Goal: Information Seeking & Learning: Learn about a topic

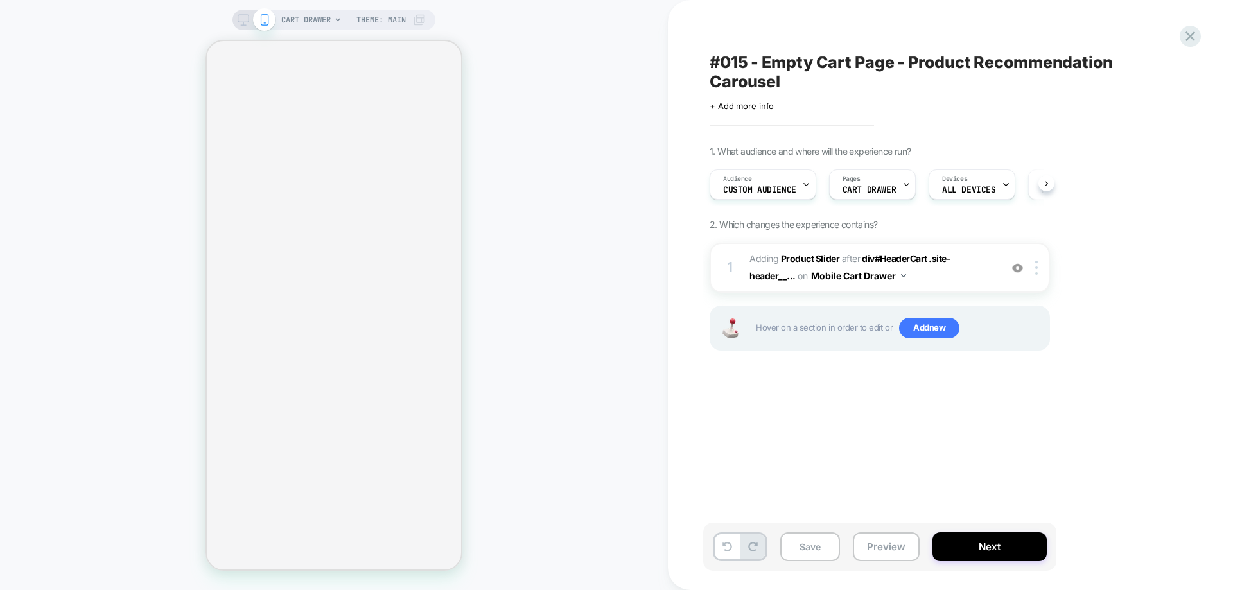
select select "**********"
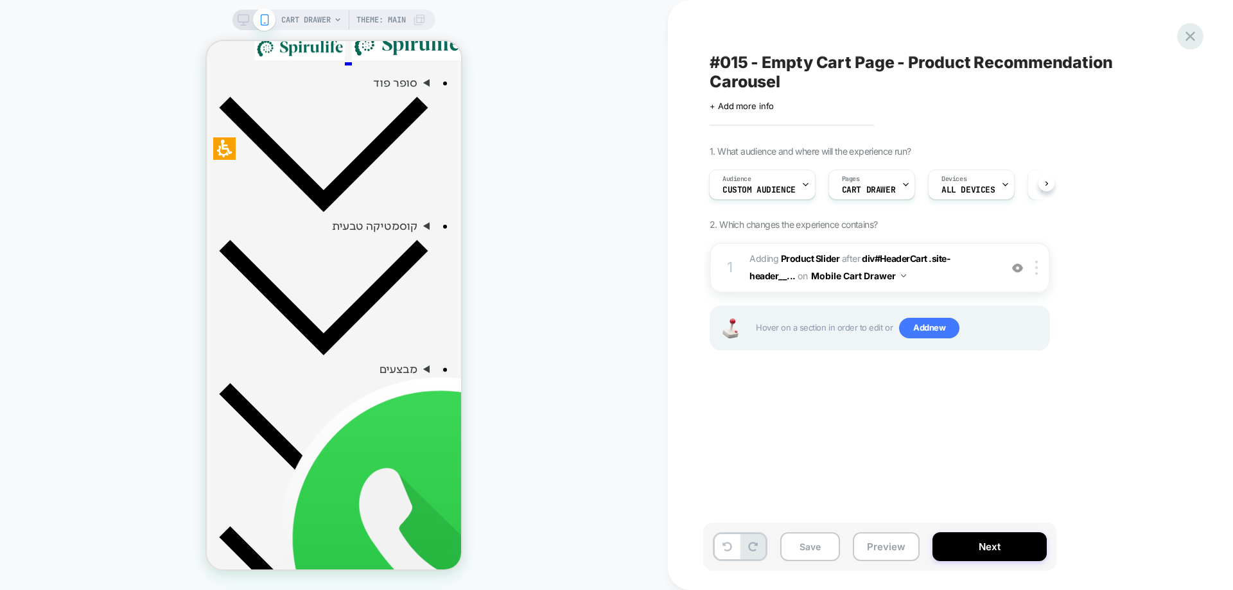
click at [1190, 29] on icon at bounding box center [1190, 36] width 17 height 17
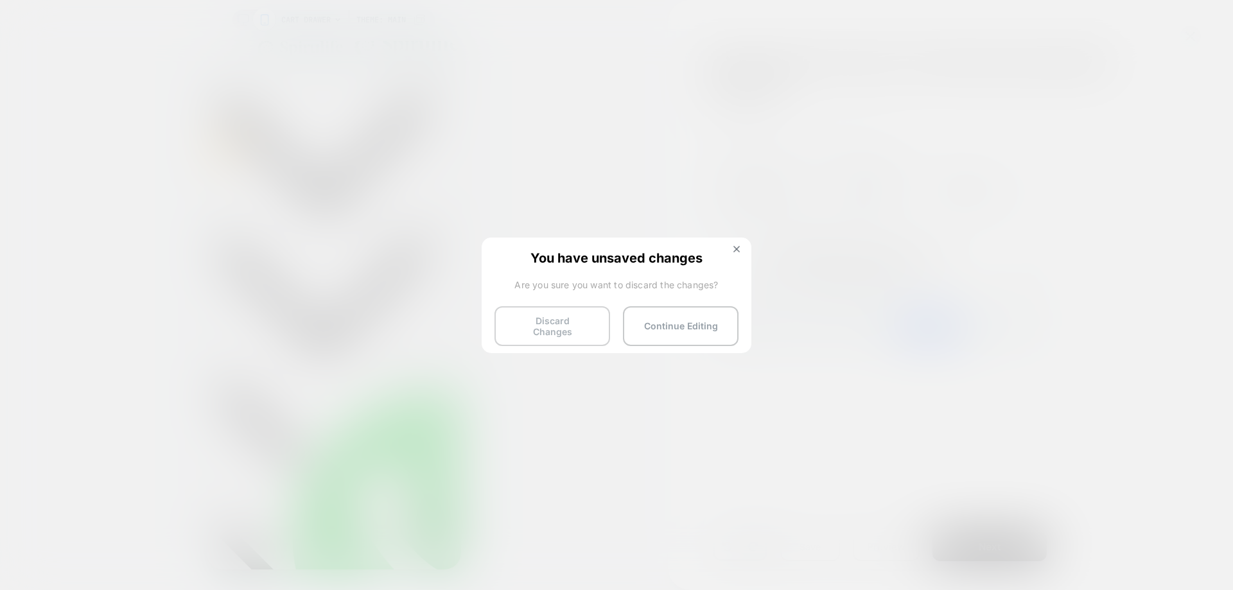
click at [530, 337] on button "Discard Changes" at bounding box center [553, 326] width 116 height 40
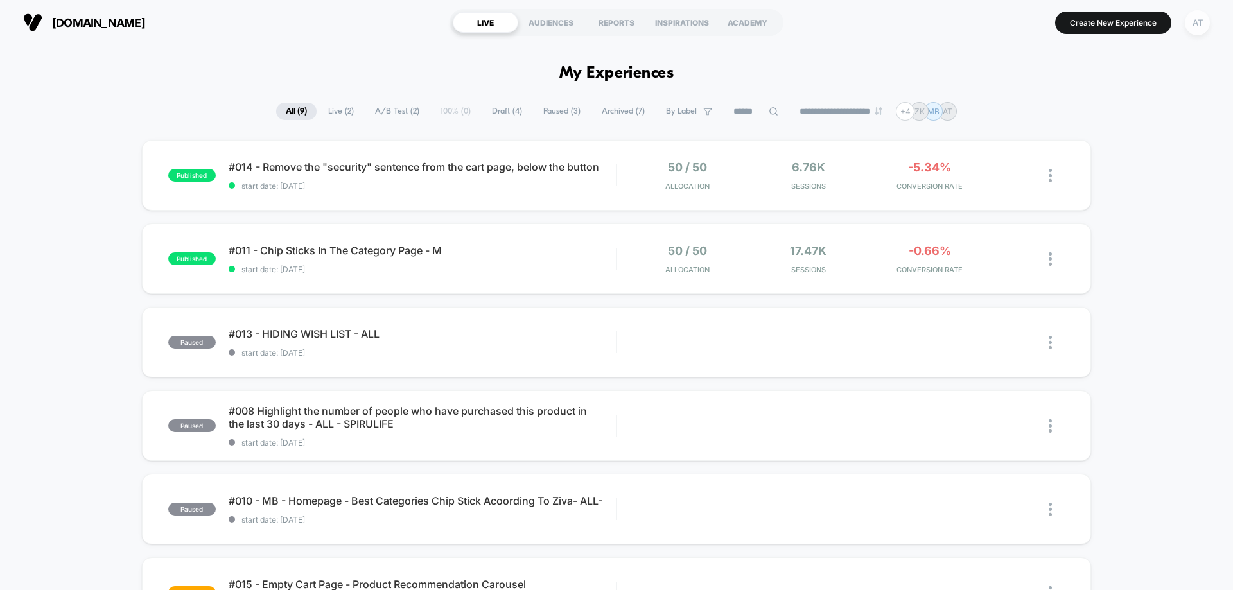
click at [1203, 26] on div "AT" at bounding box center [1197, 22] width 25 height 25
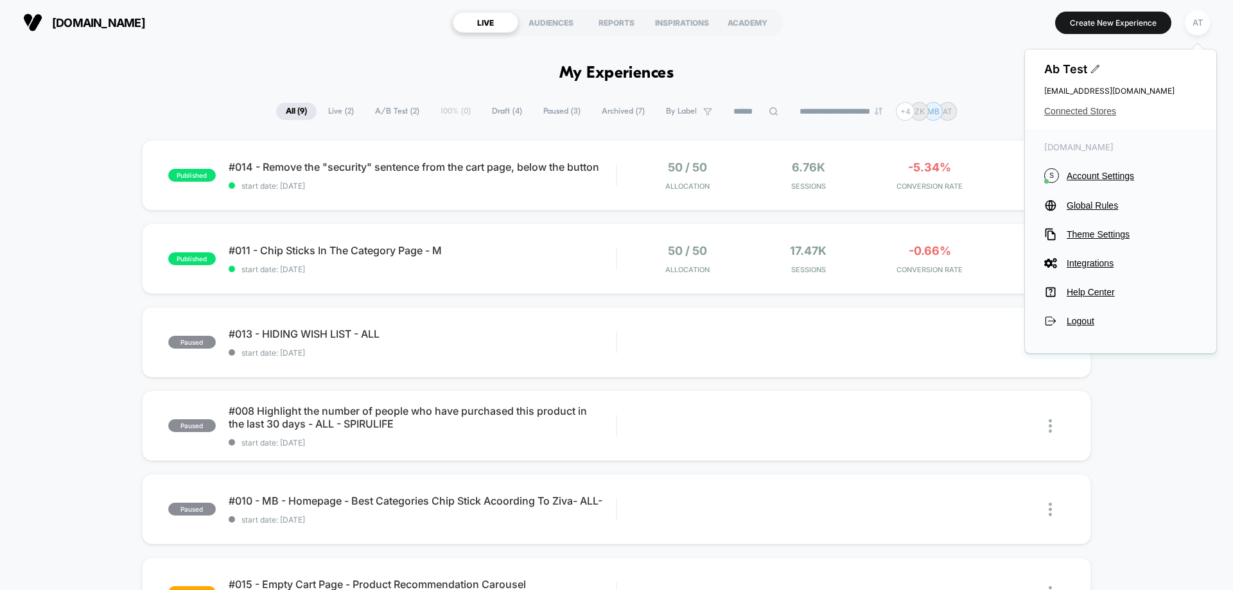
click at [1090, 115] on span "Connected Stores" at bounding box center [1121, 111] width 153 height 10
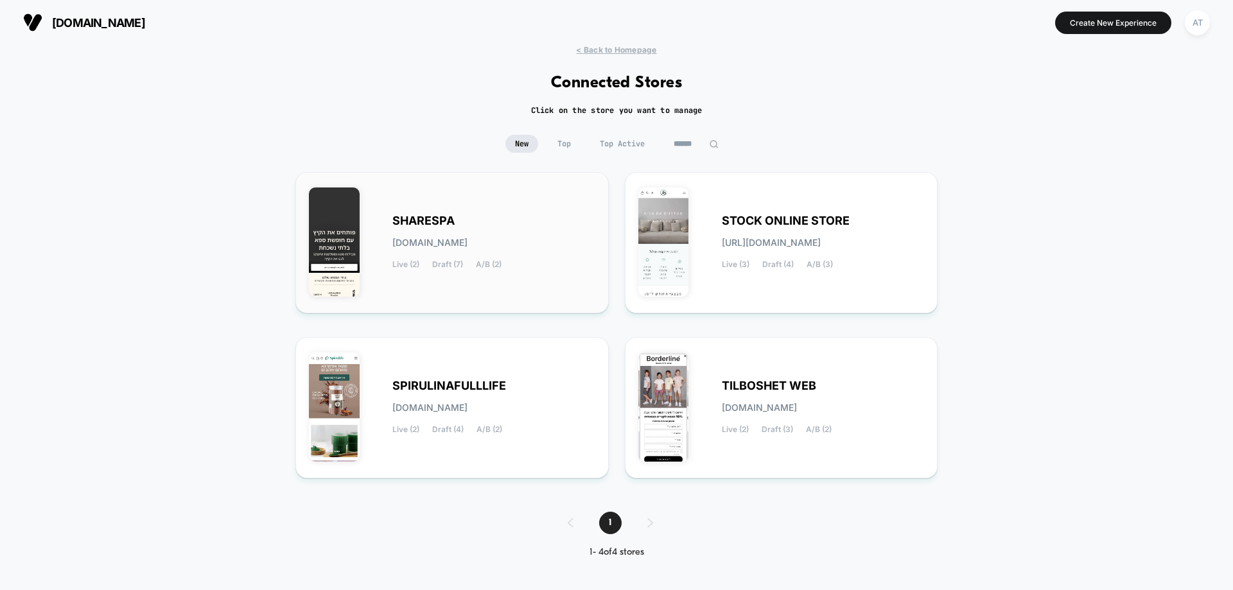
click at [468, 238] on span "[DOMAIN_NAME]" at bounding box center [430, 242] width 75 height 9
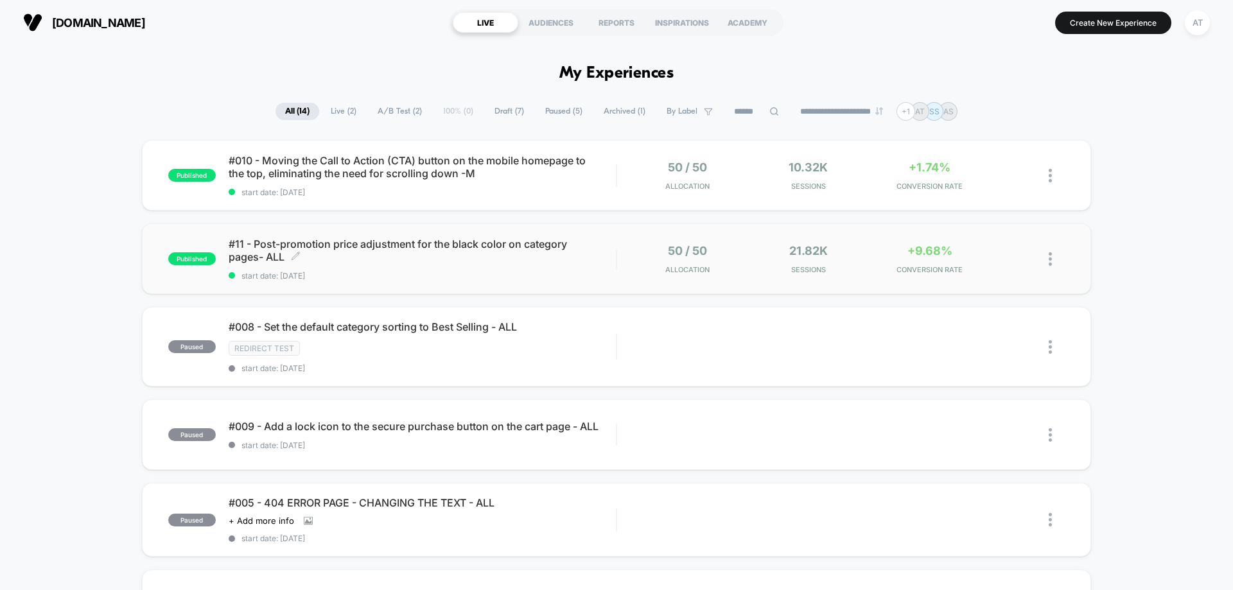
click at [358, 271] on span "start date: [DATE]" at bounding box center [422, 276] width 387 height 10
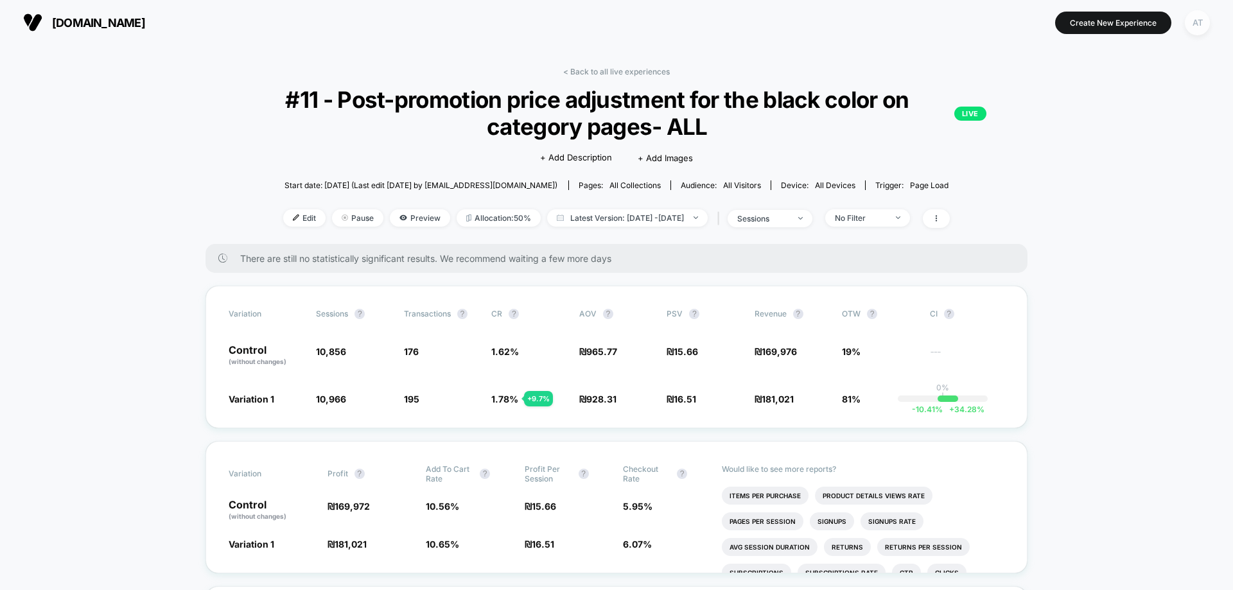
click at [1188, 26] on div "AT" at bounding box center [1197, 22] width 25 height 25
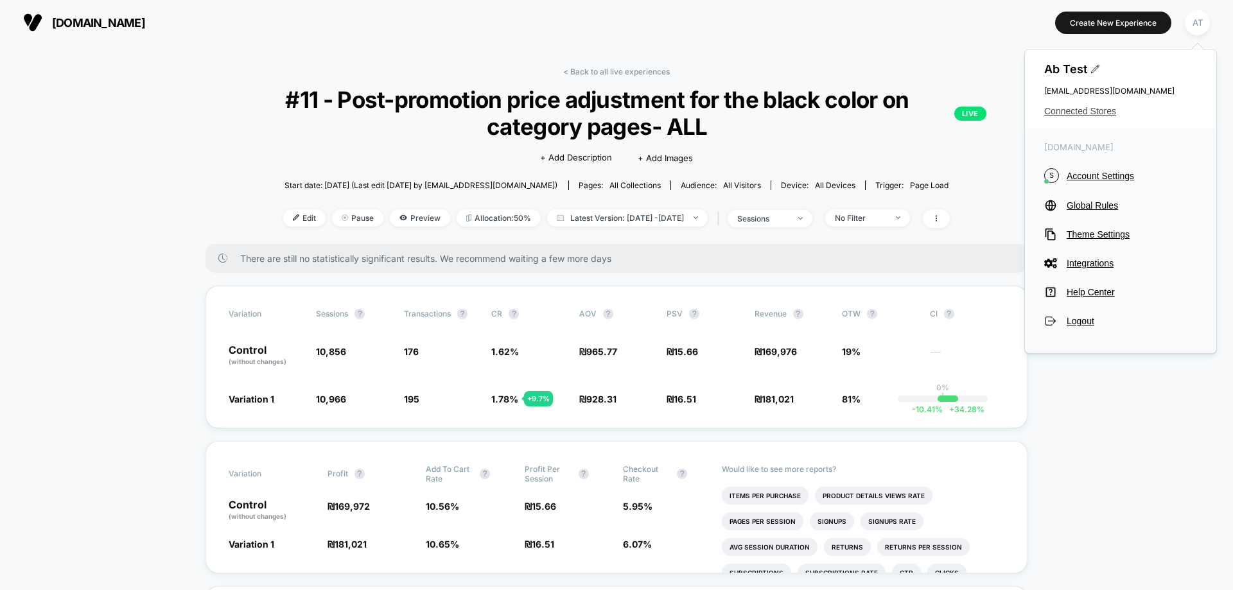
click at [1096, 114] on span "Connected Stores" at bounding box center [1121, 111] width 153 height 10
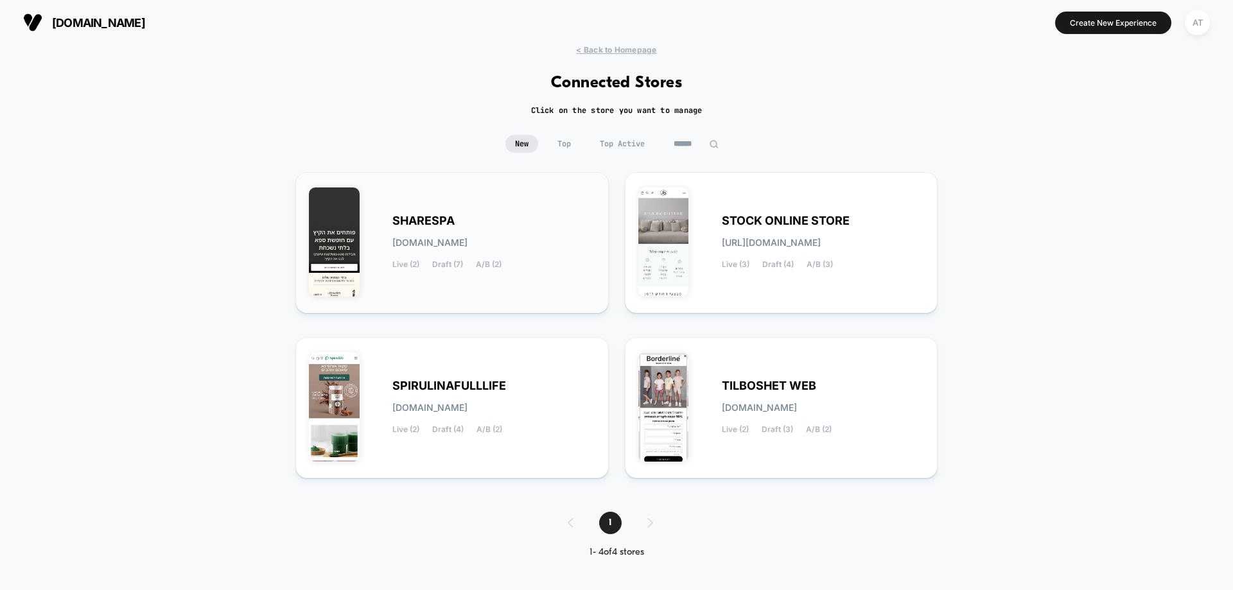
click at [522, 206] on div "SHARESPA [DOMAIN_NAME] Live (2) Draft (7) A/B (2)" at bounding box center [452, 243] width 287 height 114
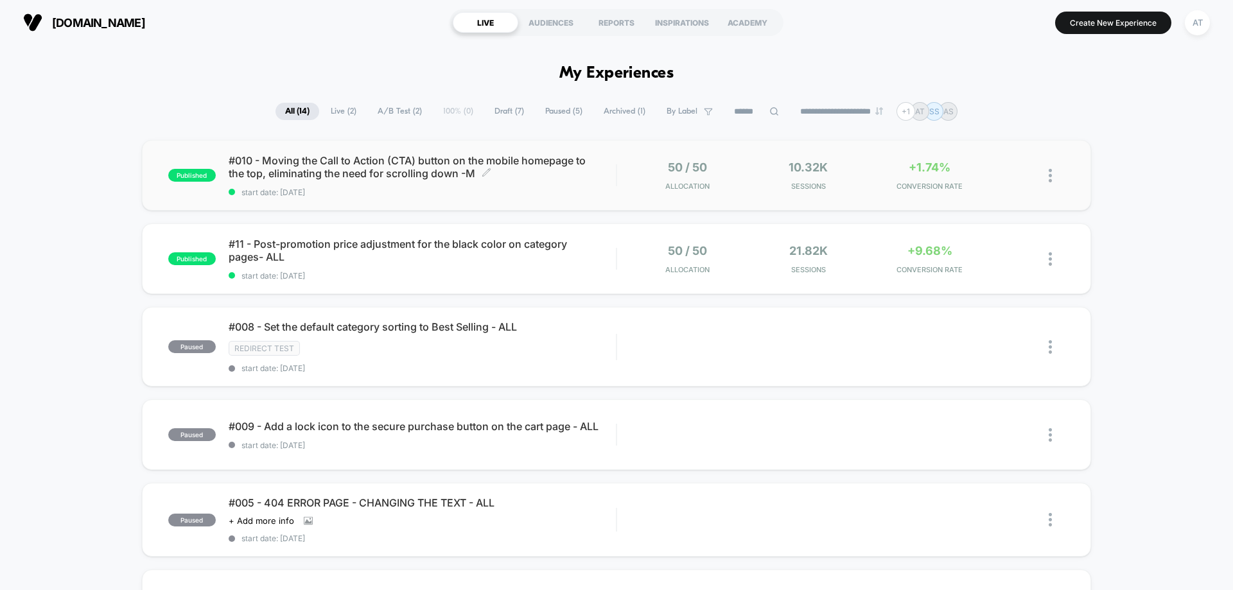
click at [425, 167] on span "#010 - Moving the Call to Action (CTA) button on the mobile homepage to the top…" at bounding box center [422, 167] width 387 height 26
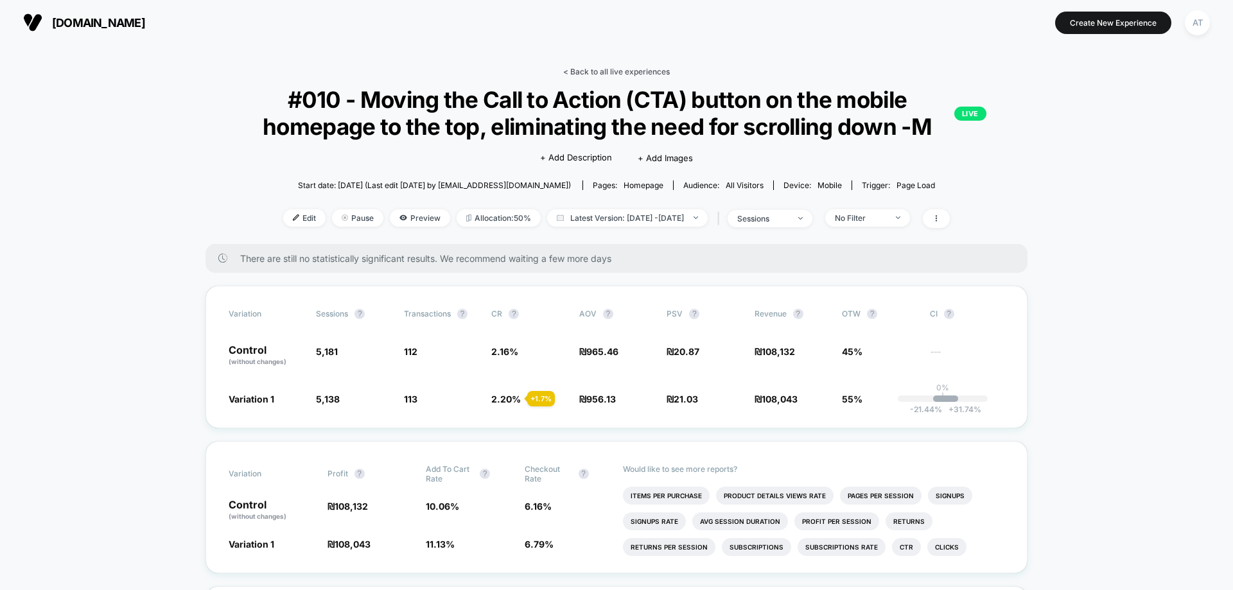
click at [640, 76] on link "< Back to all live experiences" at bounding box center [616, 72] width 107 height 10
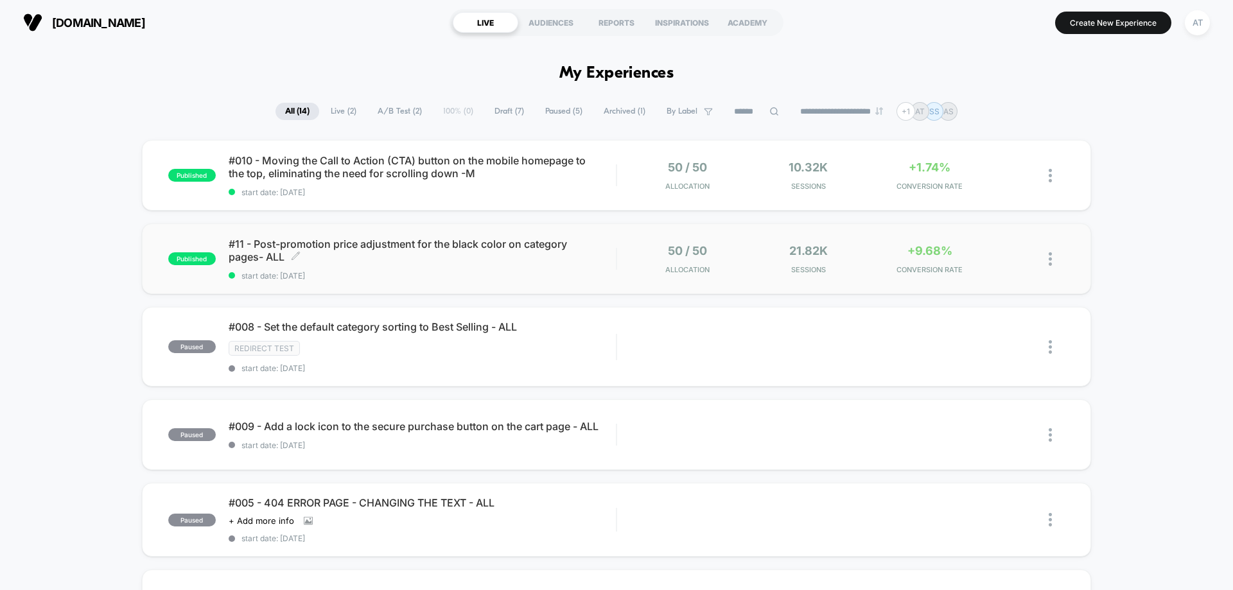
click at [529, 248] on span "#11 - Post-promotion price adjustment for the black color on category pages- AL…" at bounding box center [422, 251] width 387 height 26
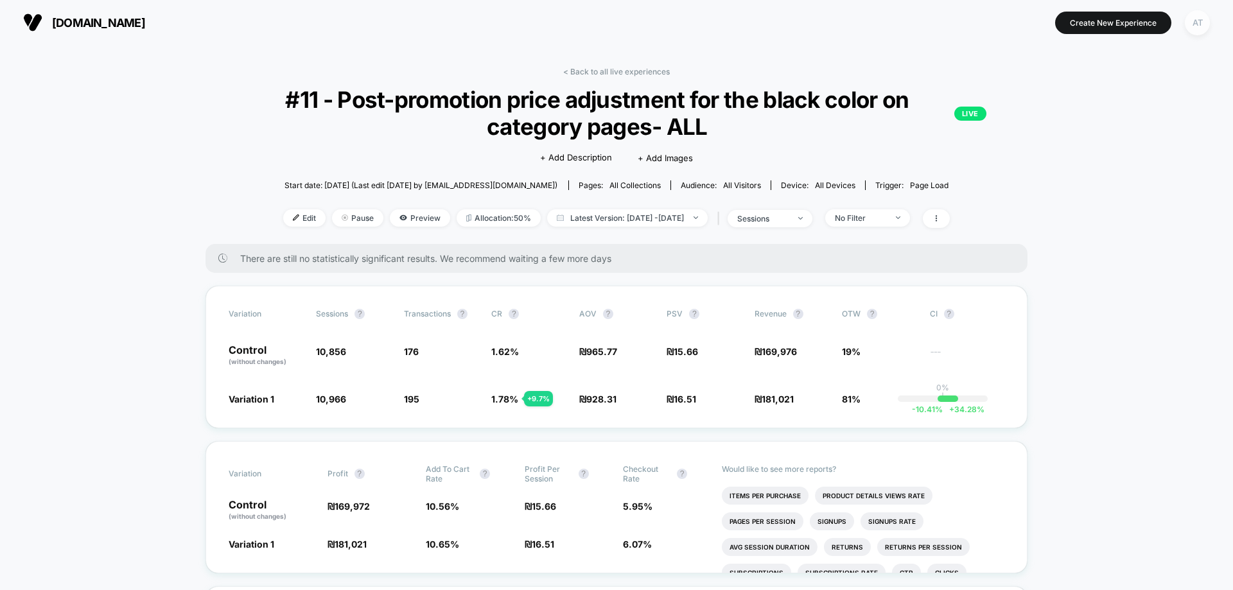
click at [1192, 26] on div "AT" at bounding box center [1197, 22] width 25 height 25
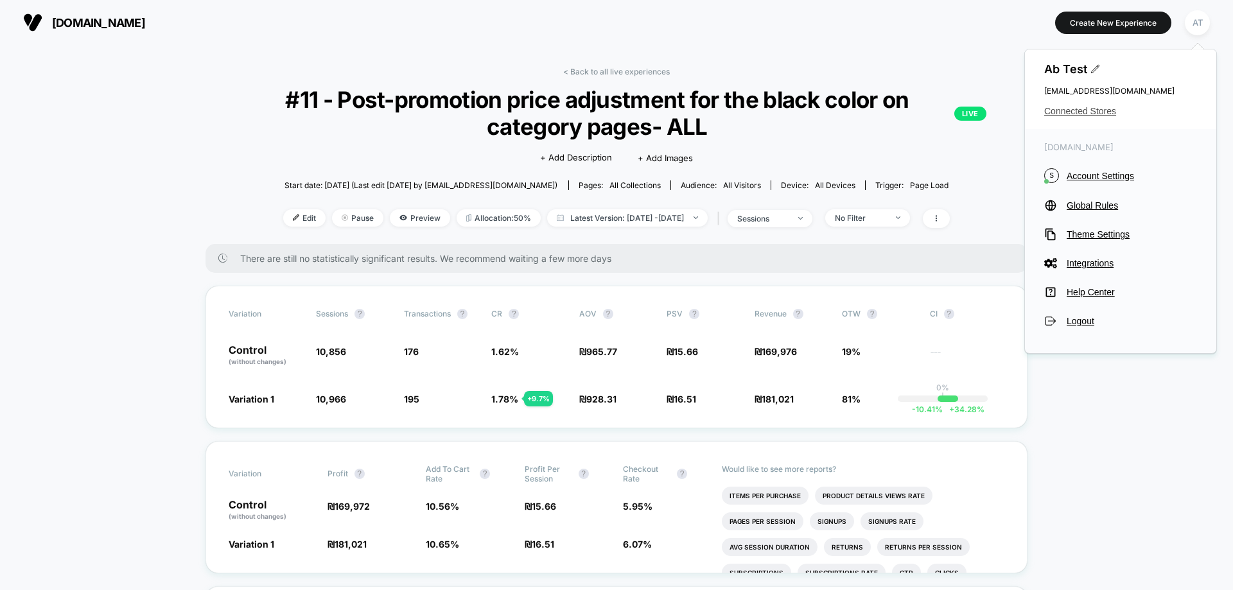
click at [1084, 109] on span "Connected Stores" at bounding box center [1121, 111] width 153 height 10
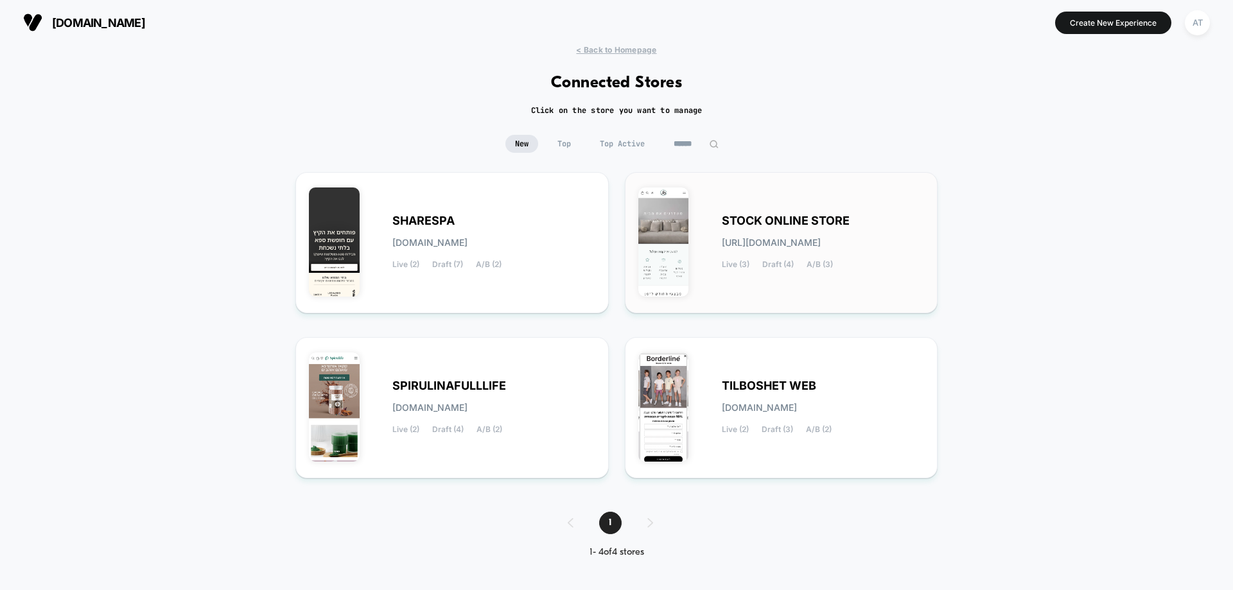
click at [774, 256] on div "STOCK ONLINE STORE [URL][DOMAIN_NAME] Live (3) Draft (4) A/B (3)" at bounding box center [823, 242] width 203 height 53
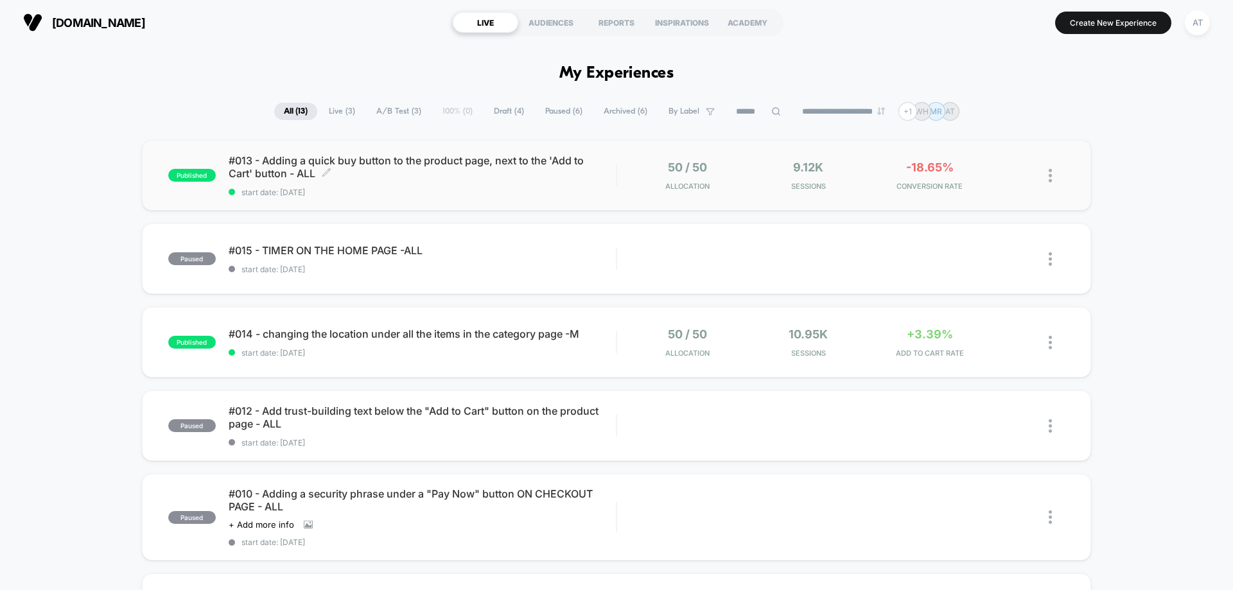
click at [502, 186] on div "#013 - Adding a quick buy button to the product page, next to the 'Add to Cart'…" at bounding box center [422, 175] width 387 height 43
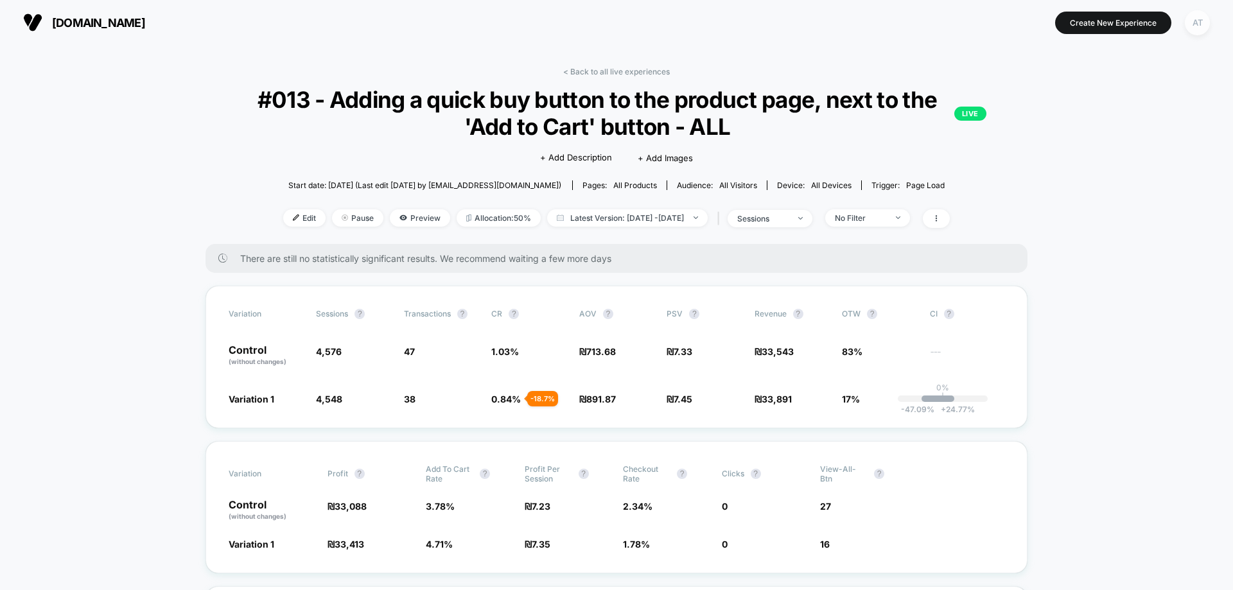
click at [1194, 20] on div "AT" at bounding box center [1197, 22] width 25 height 25
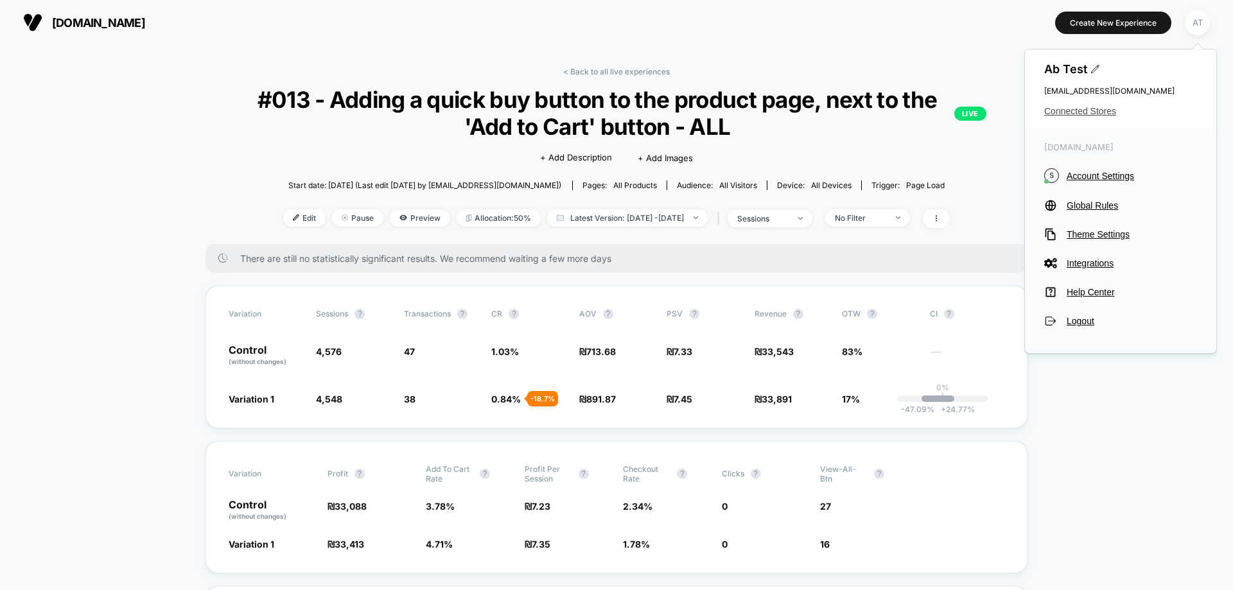
click at [1068, 112] on span "Connected Stores" at bounding box center [1121, 111] width 153 height 10
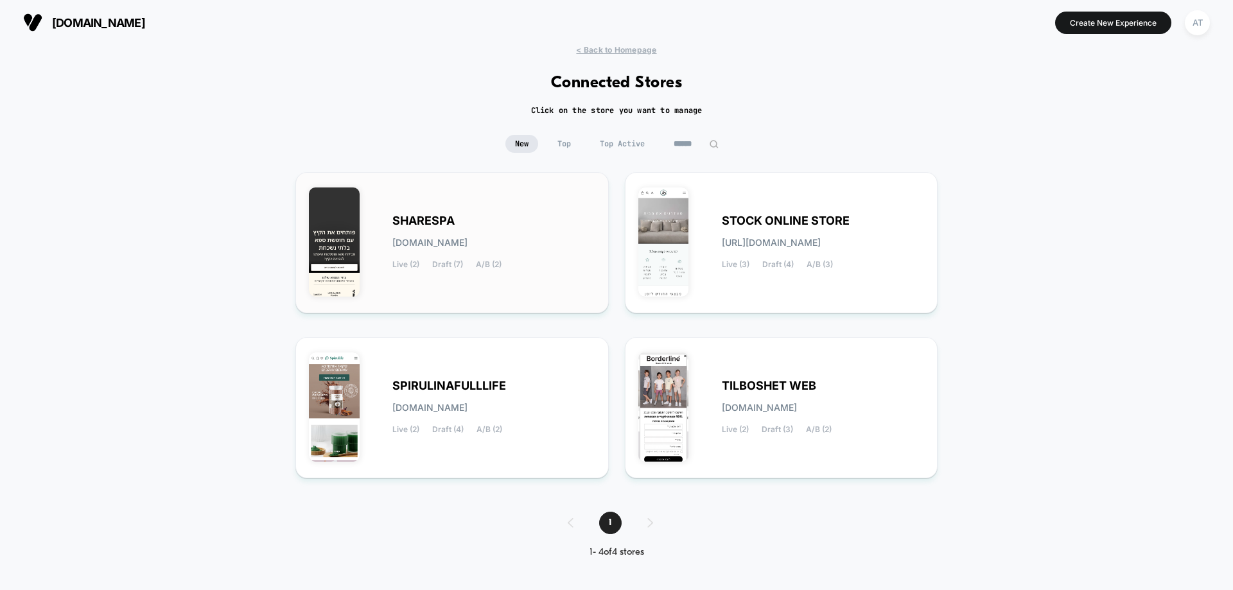
click at [534, 273] on div "SHARESPA [DOMAIN_NAME] Live (2) Draft (7) A/B (2)" at bounding box center [452, 243] width 287 height 114
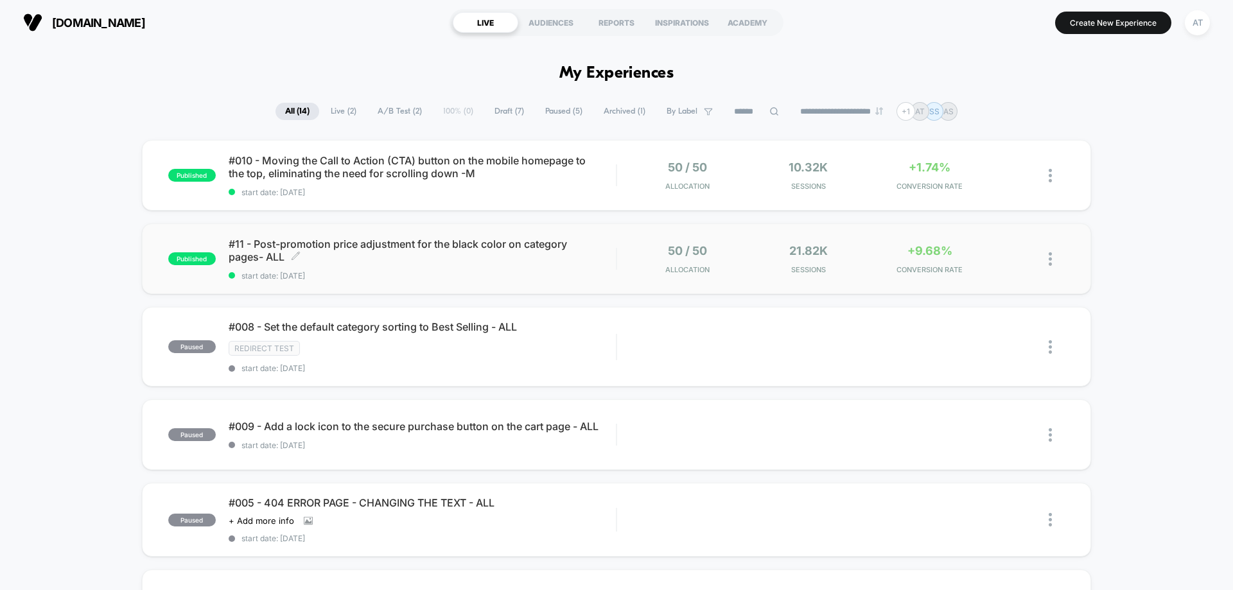
click at [469, 252] on span "#11 - Post-promotion price adjustment for the black color on category pages- AL…" at bounding box center [422, 251] width 387 height 26
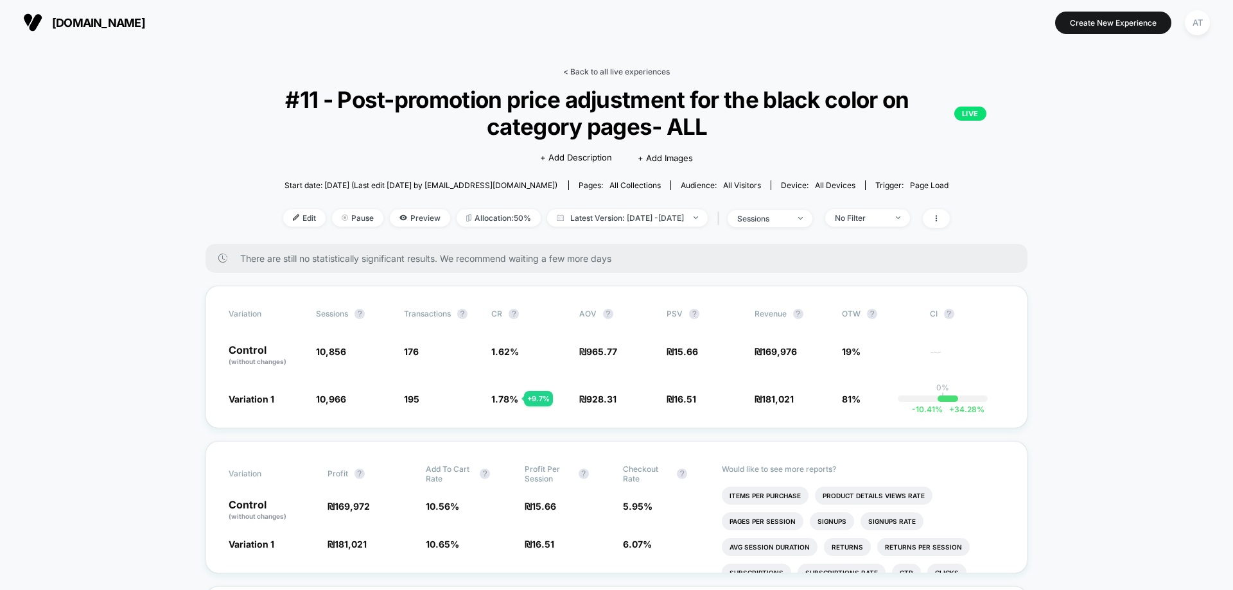
click at [623, 75] on link "< Back to all live experiences" at bounding box center [616, 72] width 107 height 10
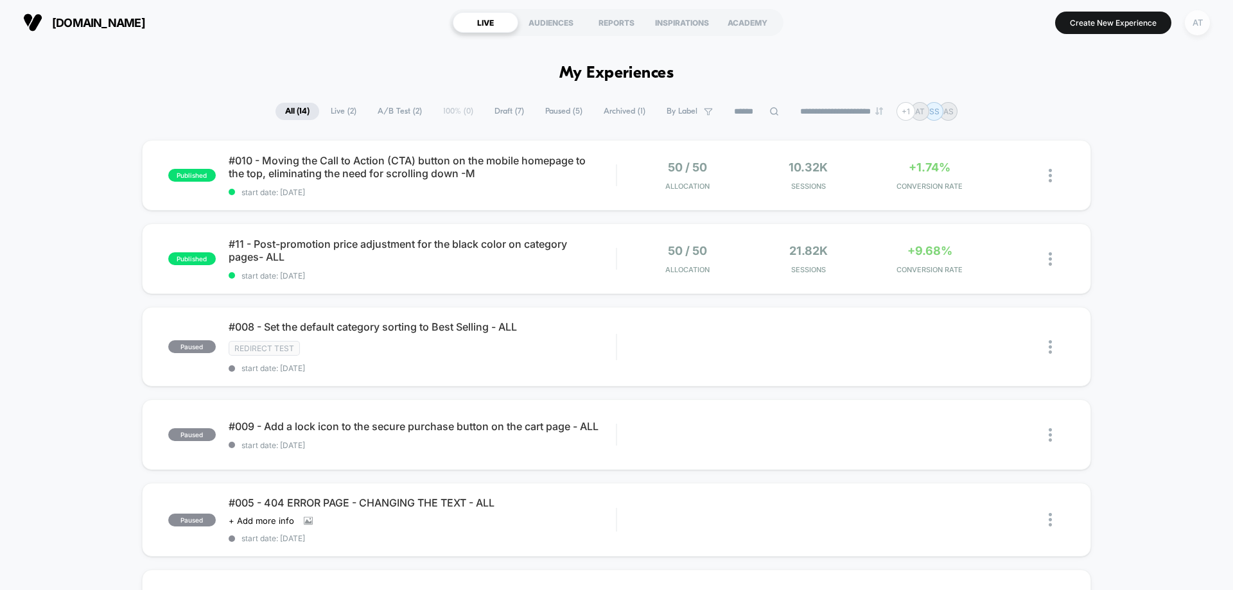
click at [1205, 20] on div "AT" at bounding box center [1197, 22] width 25 height 25
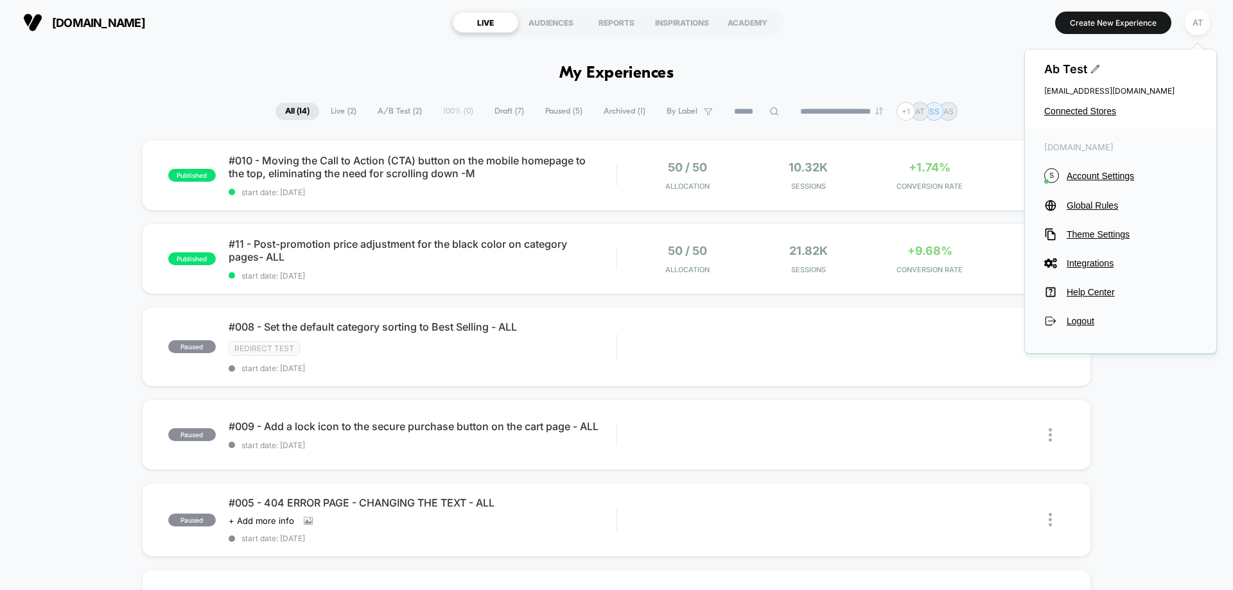
click at [1071, 119] on div "Ab Test [EMAIL_ADDRESS][DOMAIN_NAME] Connected Stores" at bounding box center [1120, 89] width 191 height 80
click at [1073, 114] on span "Connected Stores" at bounding box center [1121, 111] width 153 height 10
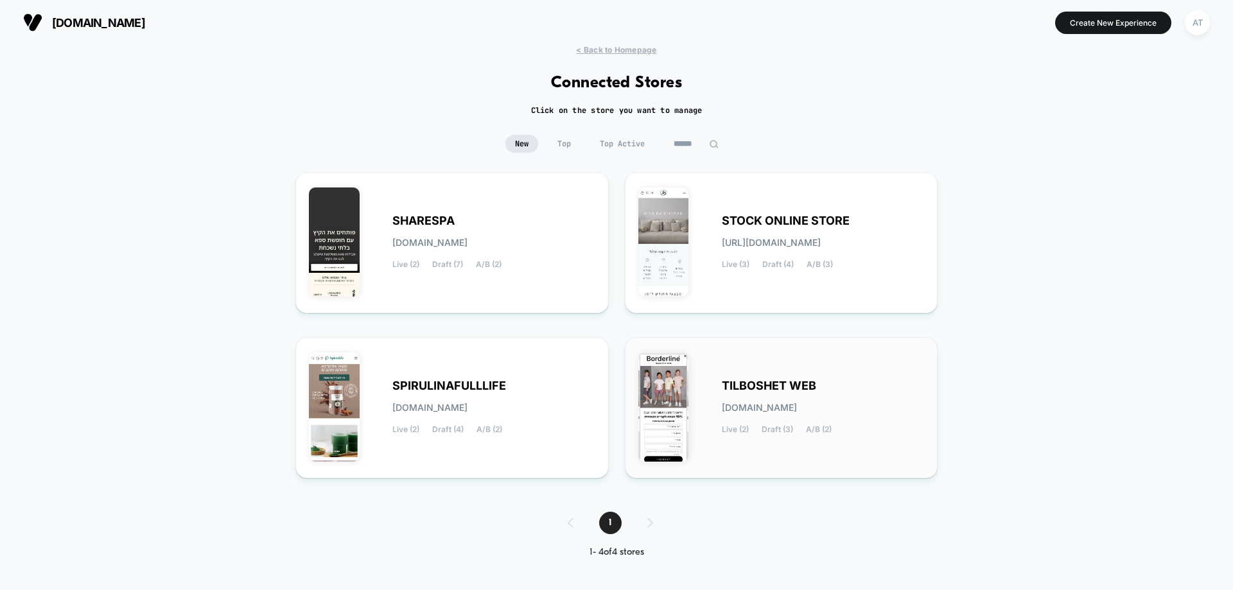
click at [725, 364] on div "TILBOSHET WEB [DOMAIN_NAME] Live (2) Draft (3) A/B (2)" at bounding box center [782, 408] width 287 height 114
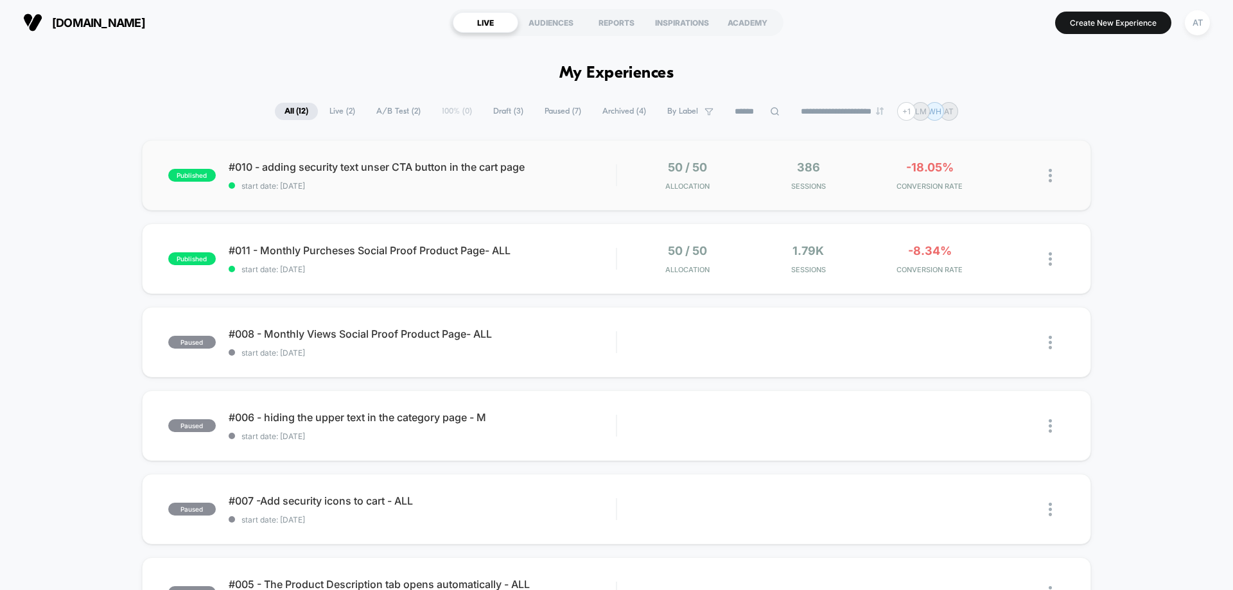
click at [385, 186] on span "start date: [DATE]" at bounding box center [422, 186] width 387 height 10
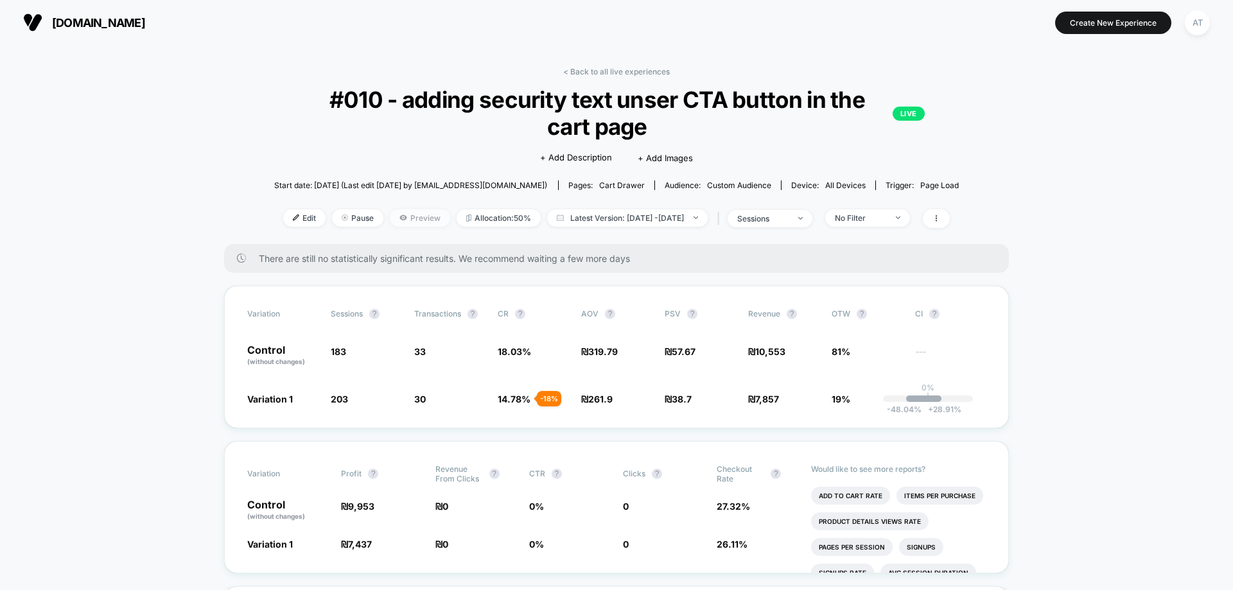
click at [405, 216] on span "Preview" at bounding box center [420, 217] width 60 height 17
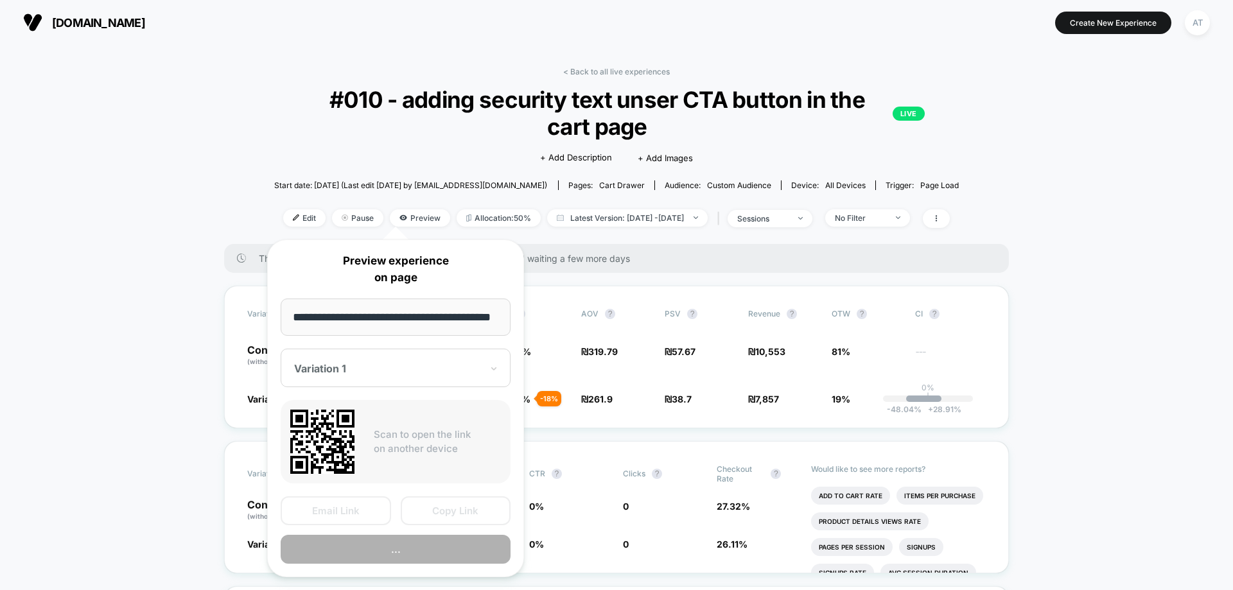
scroll to position [0, 10]
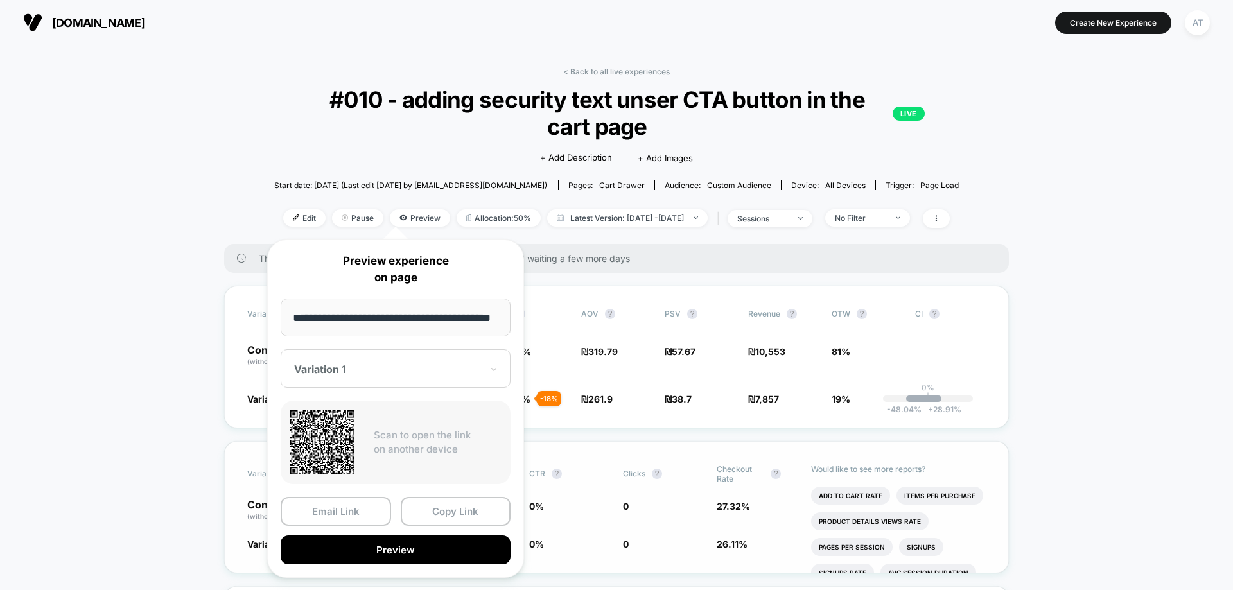
click at [354, 549] on button "Preview" at bounding box center [396, 550] width 230 height 29
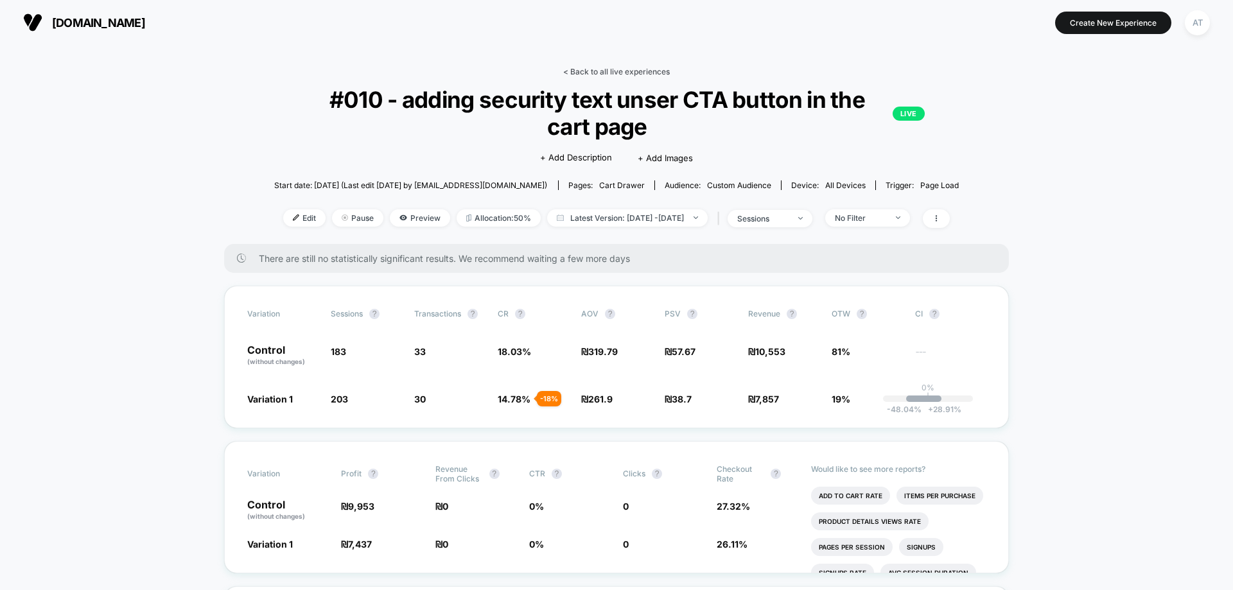
click at [627, 73] on link "< Back to all live experiences" at bounding box center [616, 72] width 107 height 10
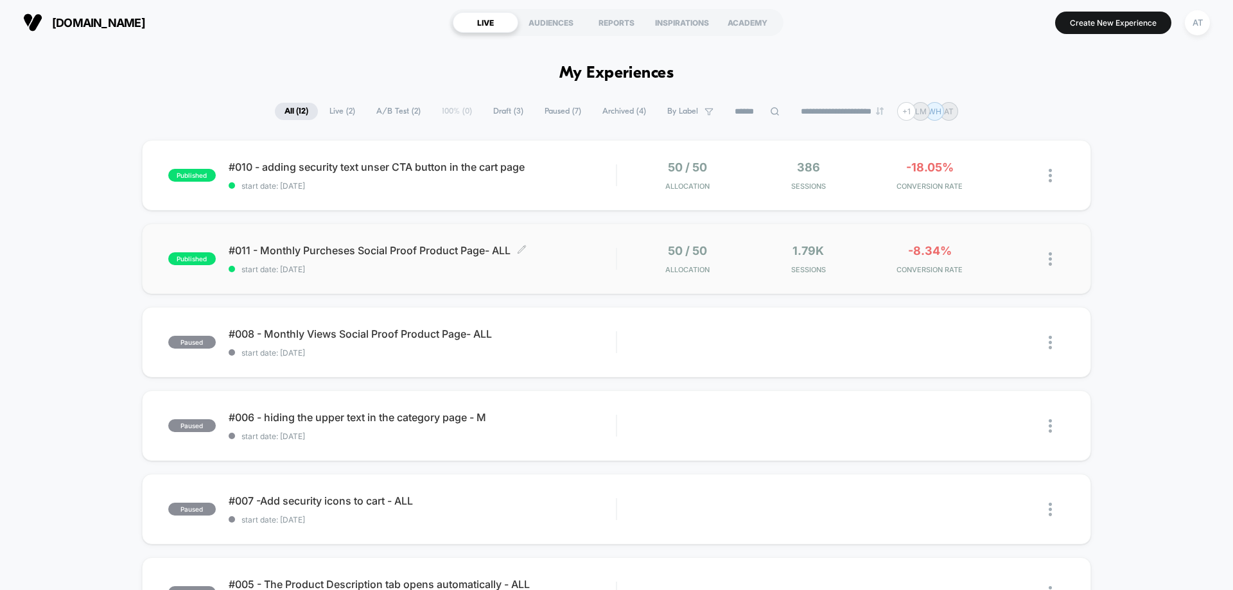
click at [355, 263] on div "#011 - Monthly Purcheses Social Proof Product Page- ALL Click to edit experienc…" at bounding box center [422, 259] width 387 height 30
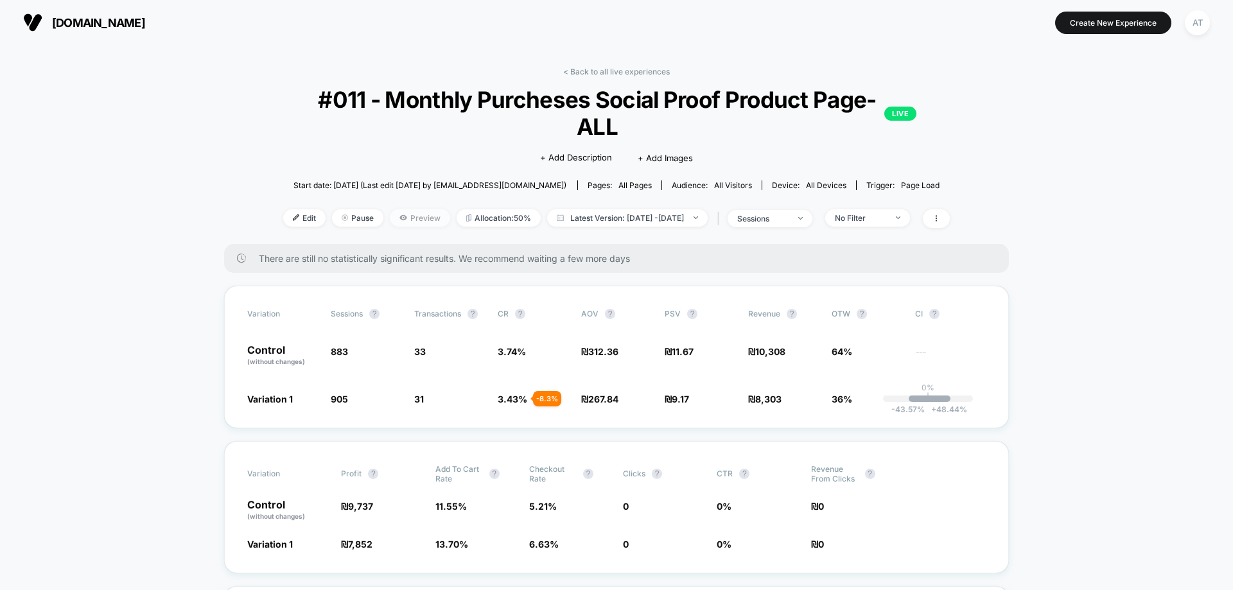
click at [393, 209] on span "Preview" at bounding box center [420, 217] width 60 height 17
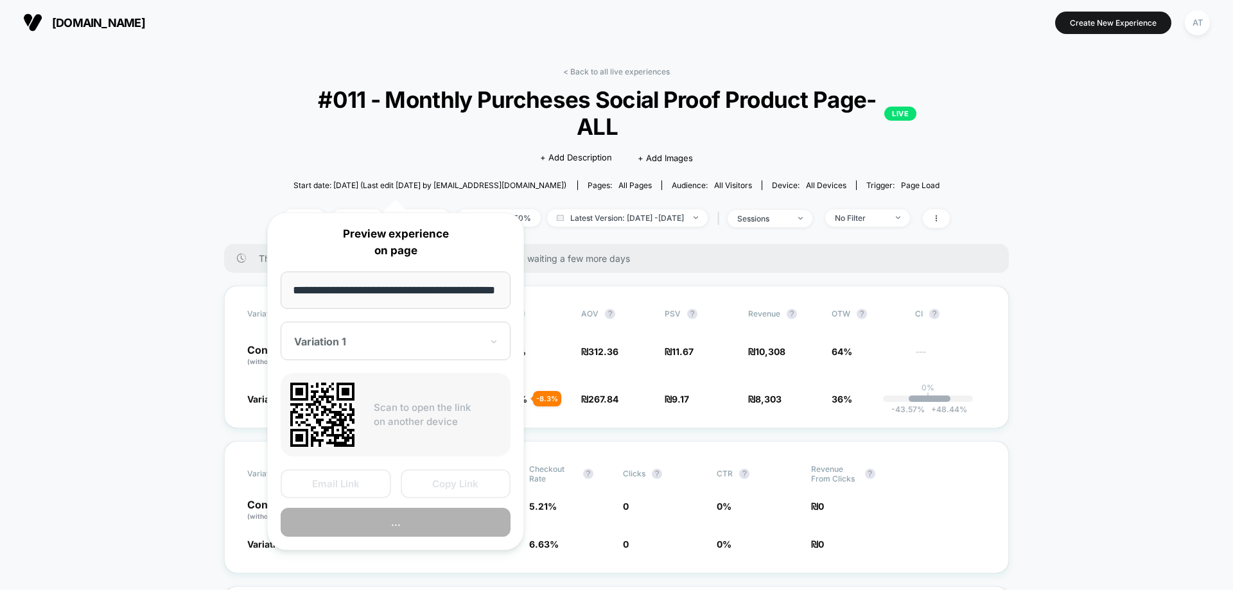
scroll to position [0, 17]
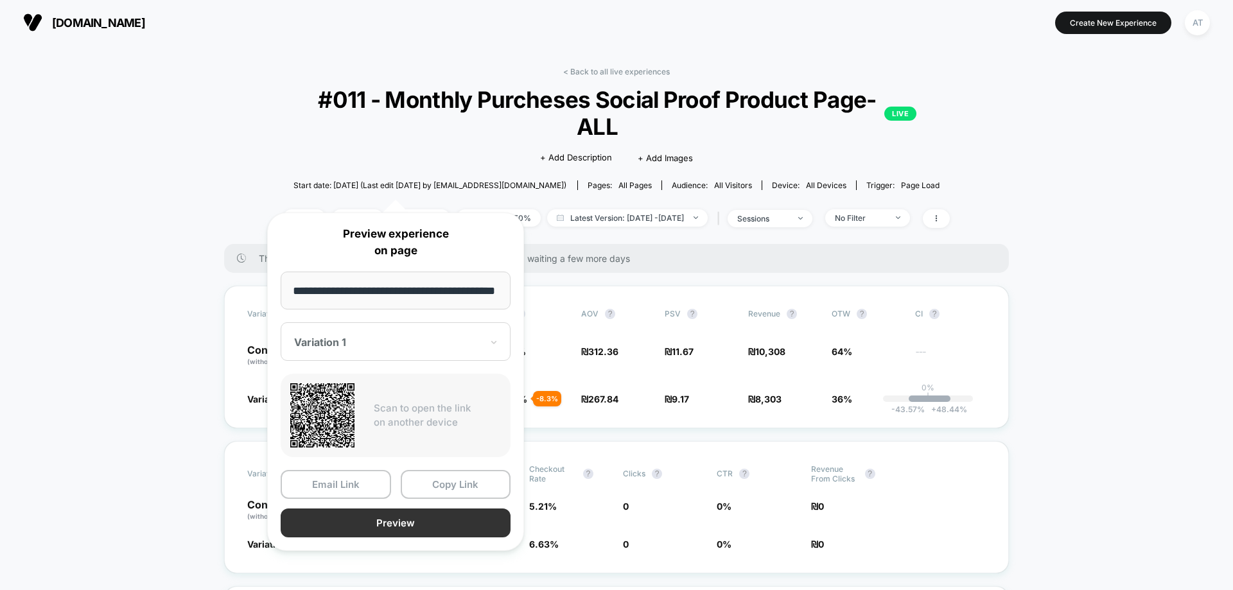
click at [370, 520] on button "Preview" at bounding box center [396, 523] width 230 height 29
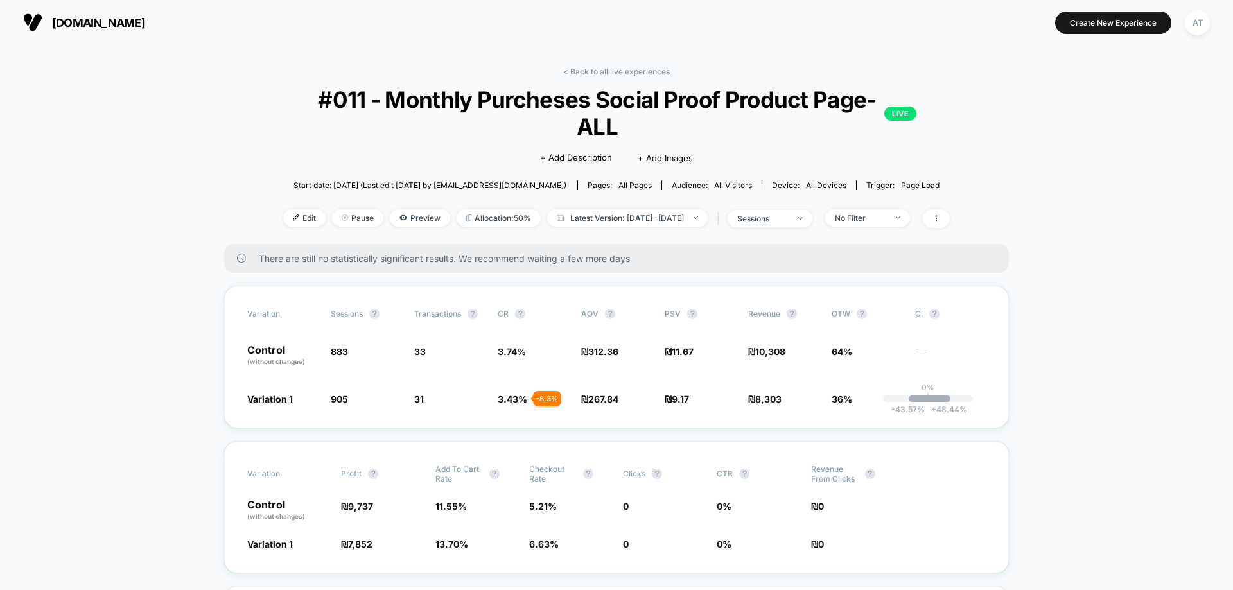
click at [637, 68] on link "< Back to all live experiences" at bounding box center [616, 72] width 107 height 10
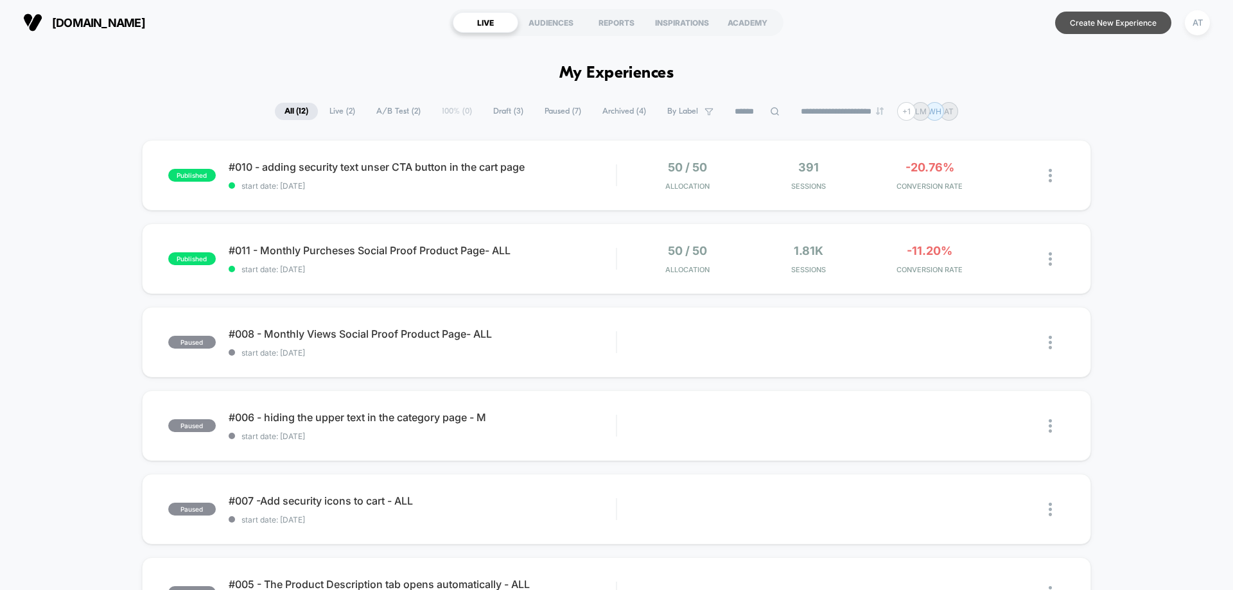
click at [1125, 30] on button "Create New Experience" at bounding box center [1114, 23] width 116 height 22
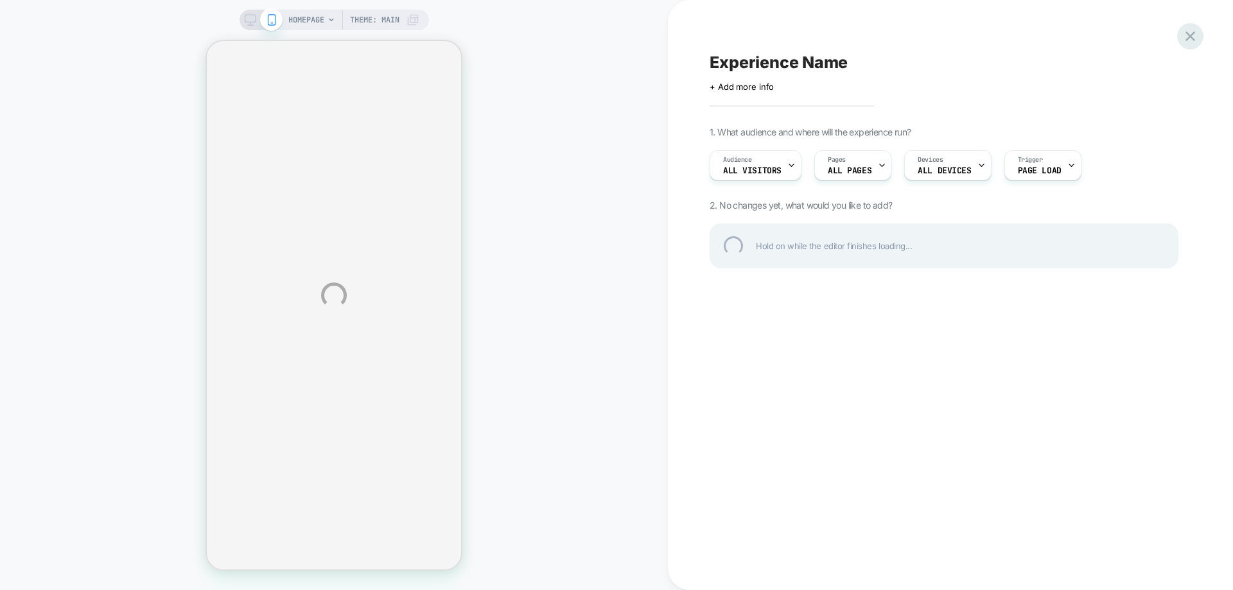
click at [1197, 36] on div at bounding box center [1191, 36] width 26 height 26
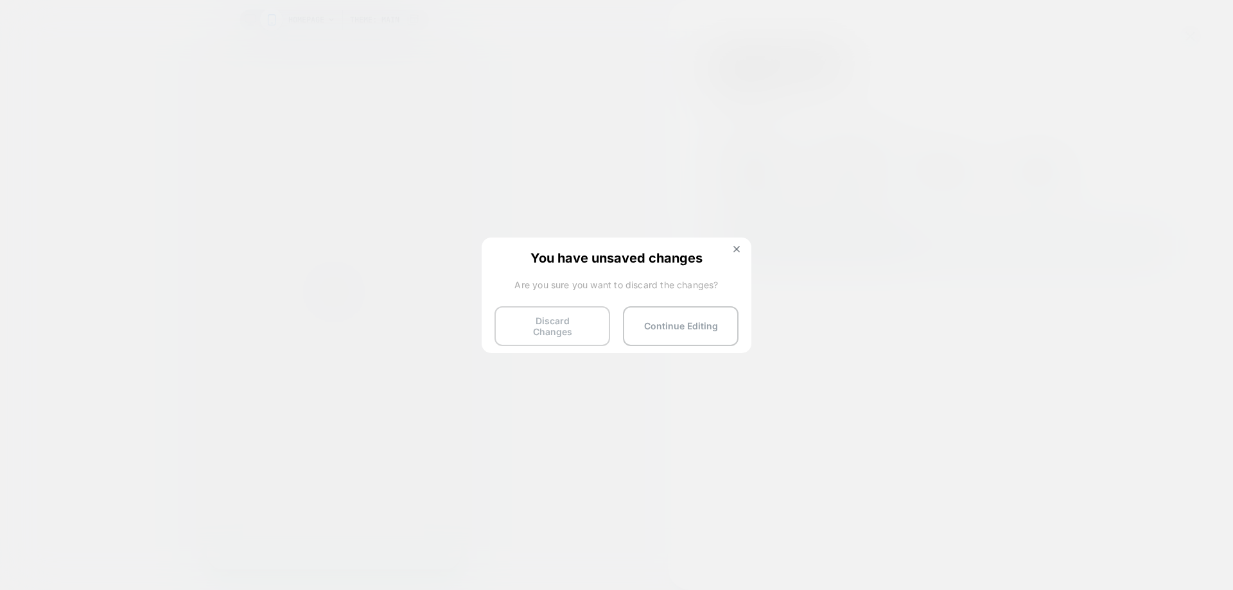
click at [569, 328] on button "Discard Changes" at bounding box center [553, 326] width 116 height 40
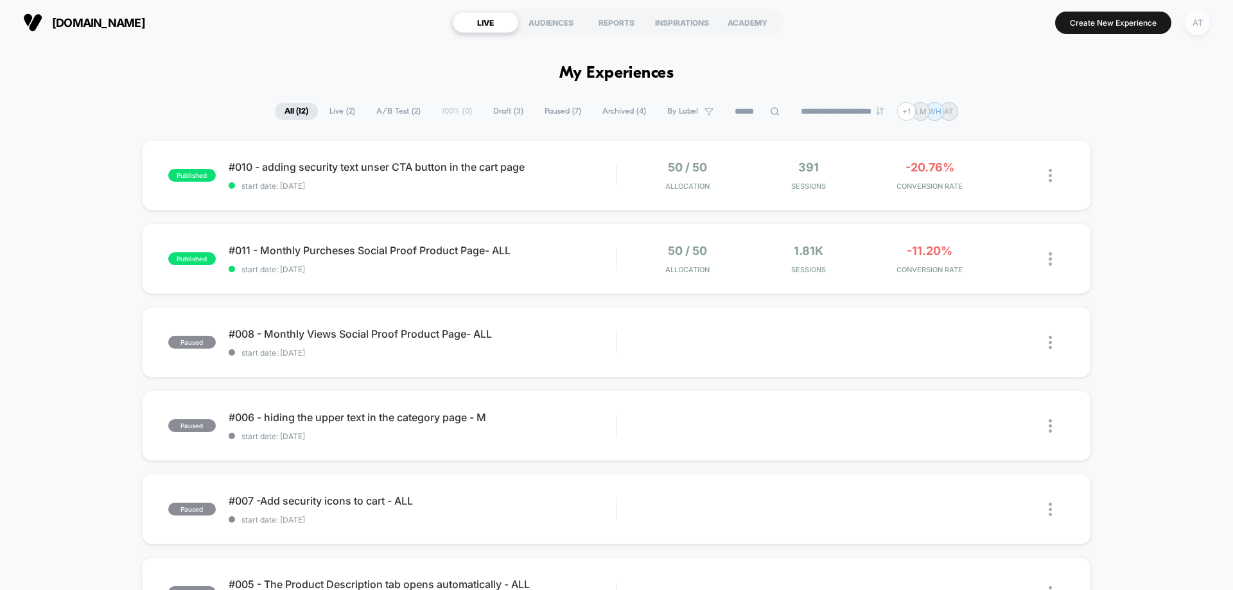
click at [1194, 27] on div "AT" at bounding box center [1197, 22] width 25 height 25
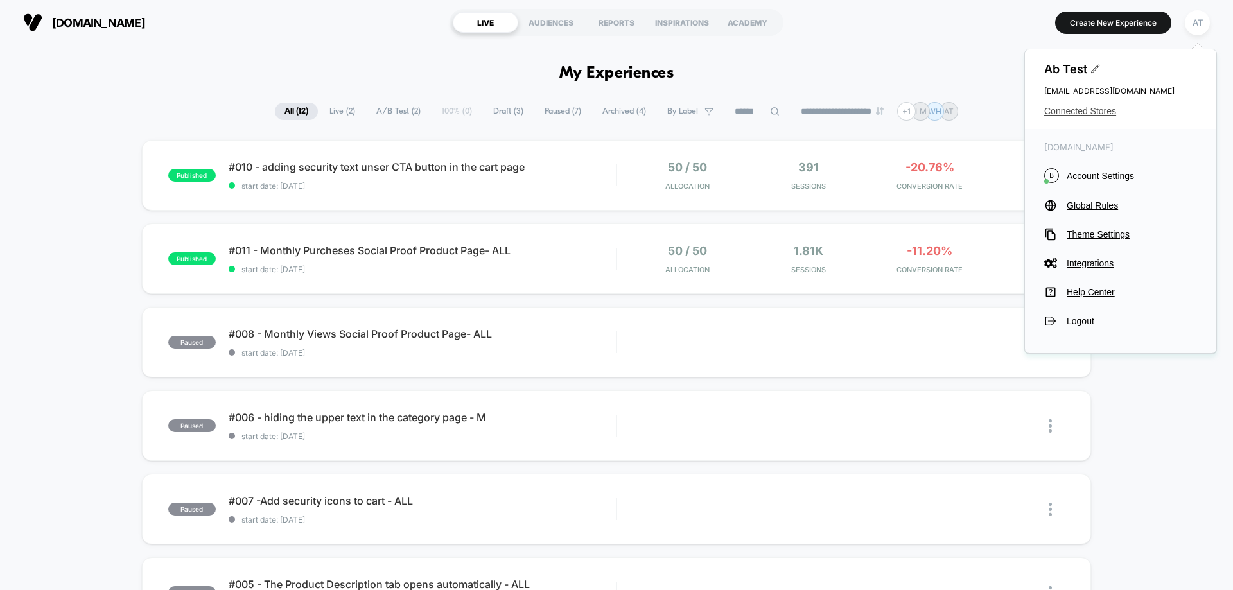
click at [1088, 113] on span "Connected Stores" at bounding box center [1121, 111] width 153 height 10
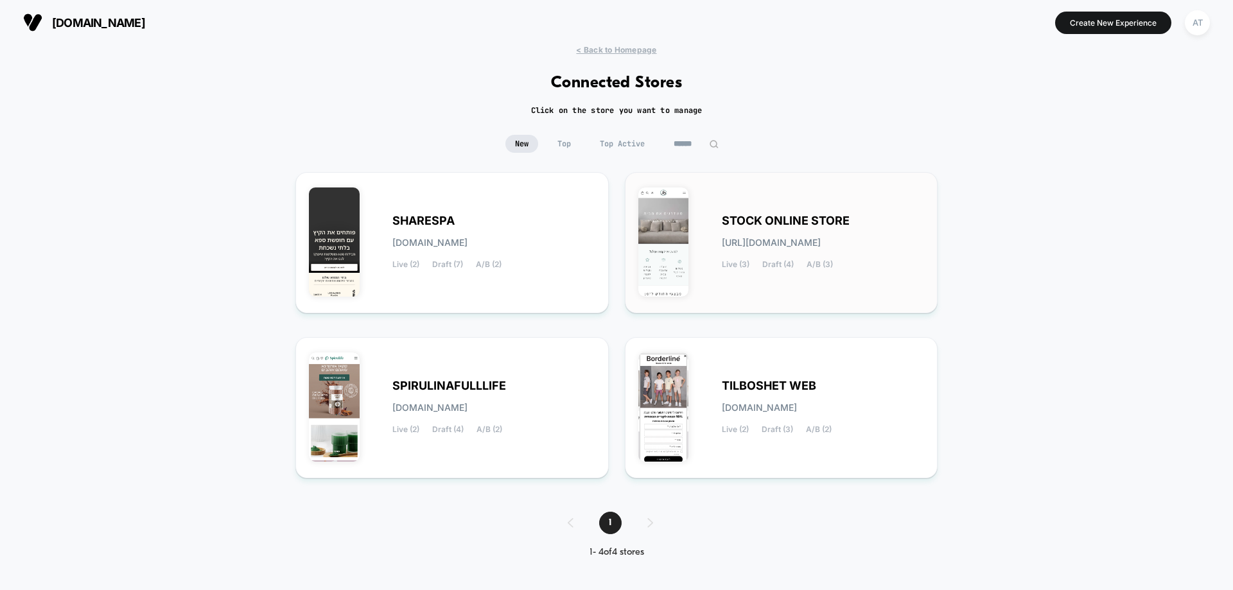
click at [783, 243] on span "[URL][DOMAIN_NAME]" at bounding box center [771, 242] width 99 height 9
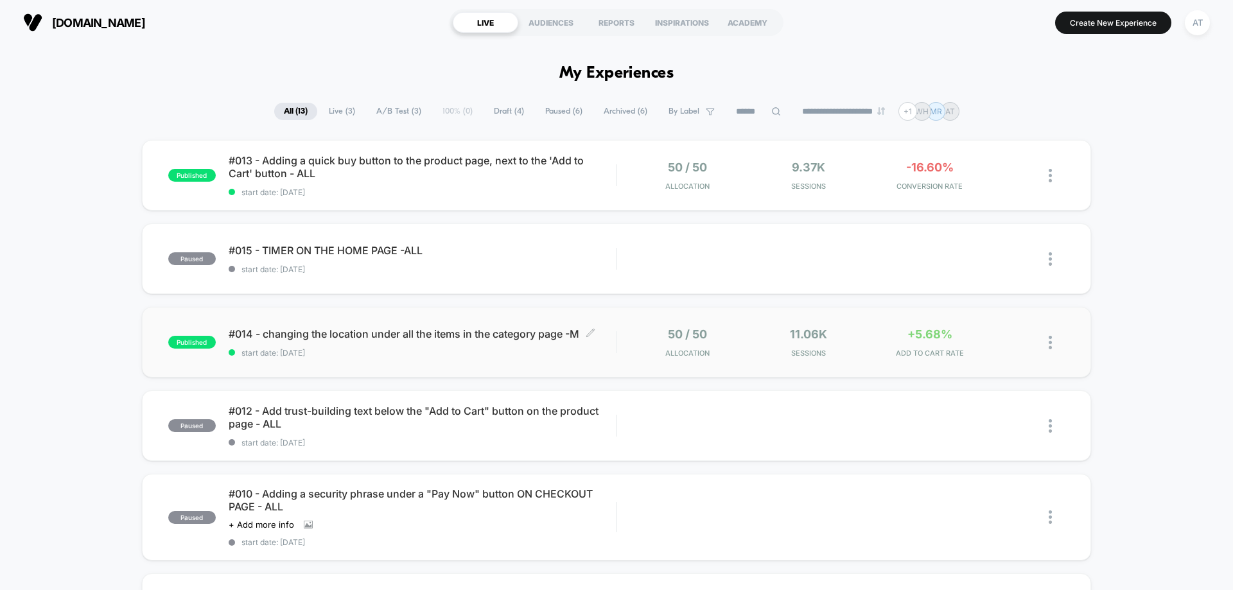
click at [394, 350] on span "start date: [DATE]" at bounding box center [422, 353] width 387 height 10
